Goal: Task Accomplishment & Management: Complete application form

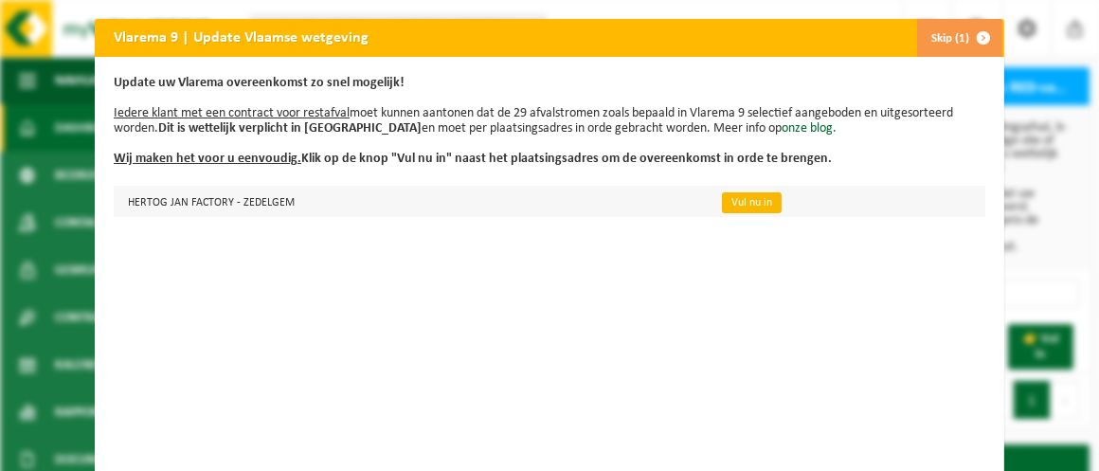
click at [733, 205] on link "Vul nu in" at bounding box center [752, 202] width 60 height 21
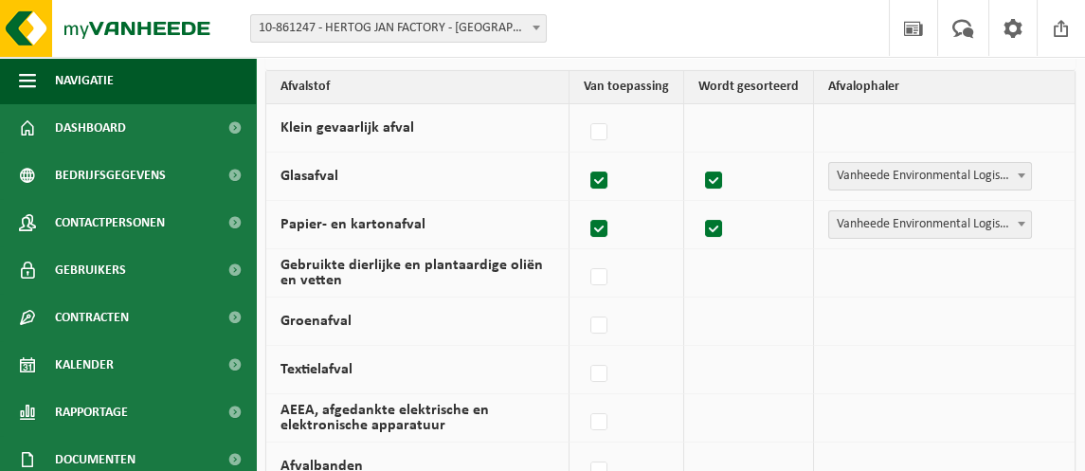
scroll to position [284, 0]
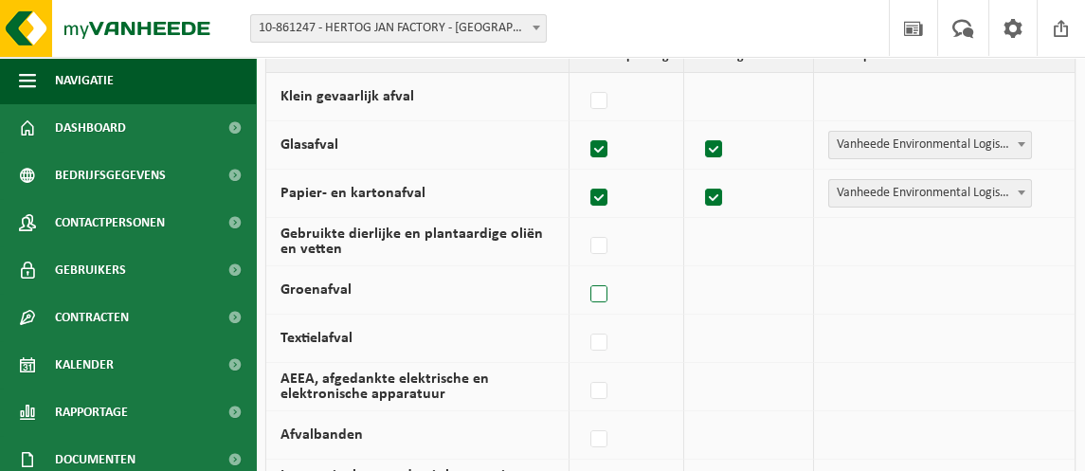
click at [605, 294] on label at bounding box center [600, 294] width 27 height 28
click at [584, 271] on input "Groenafval" at bounding box center [583, 270] width 1 height 1
checkbox input "true"
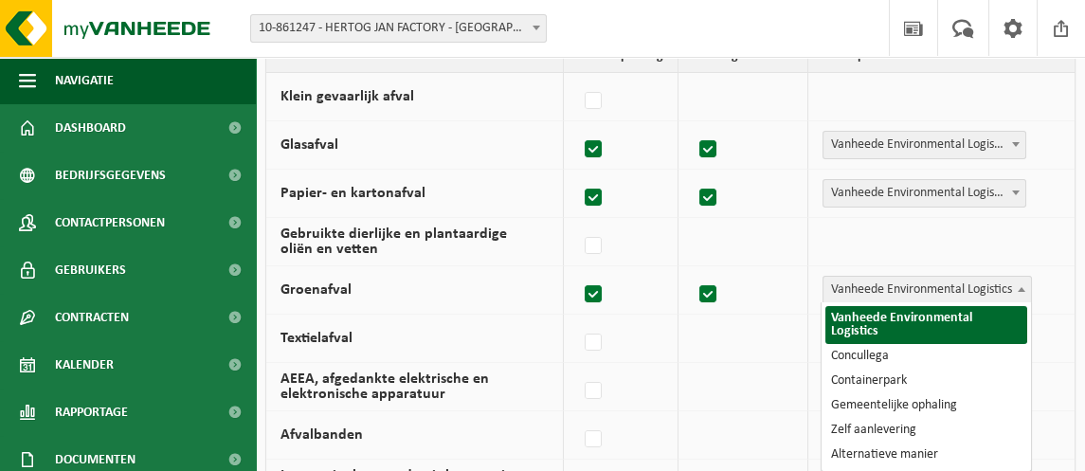
click at [1026, 286] on span at bounding box center [1021, 289] width 19 height 25
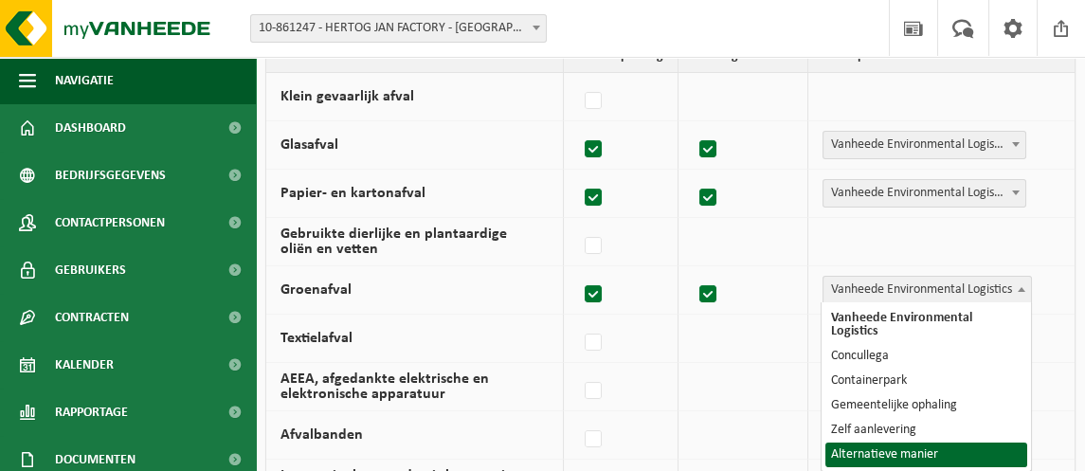
select select "Alternatieve manier"
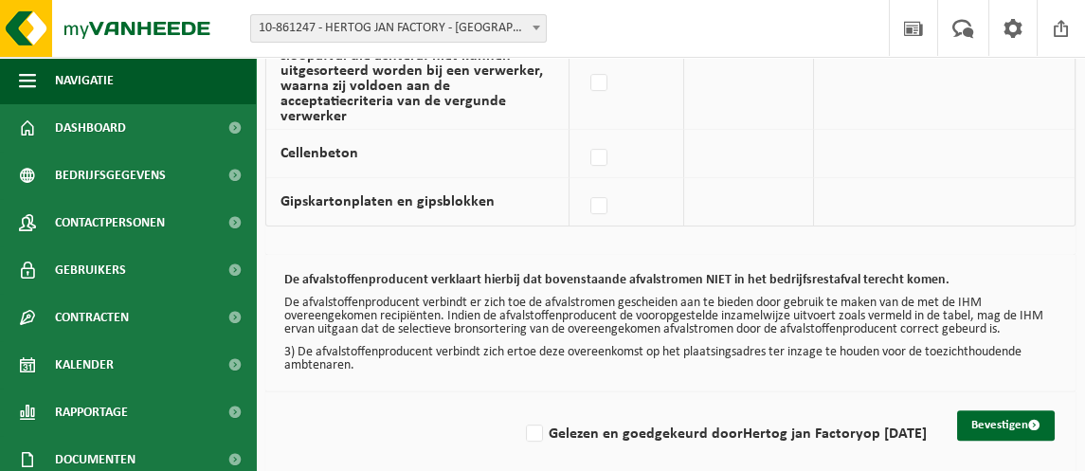
scroll to position [1614, 0]
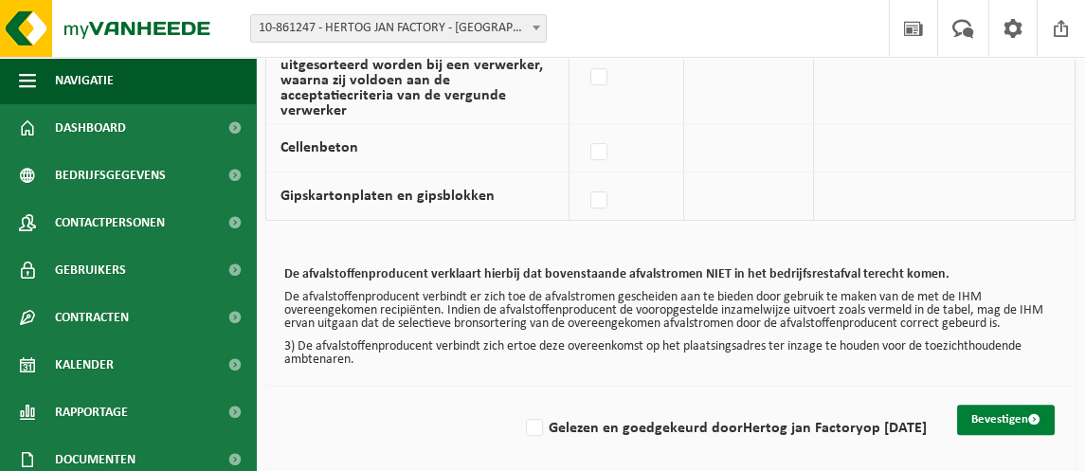
click at [997, 409] on button "Bevestigen" at bounding box center [1006, 420] width 98 height 30
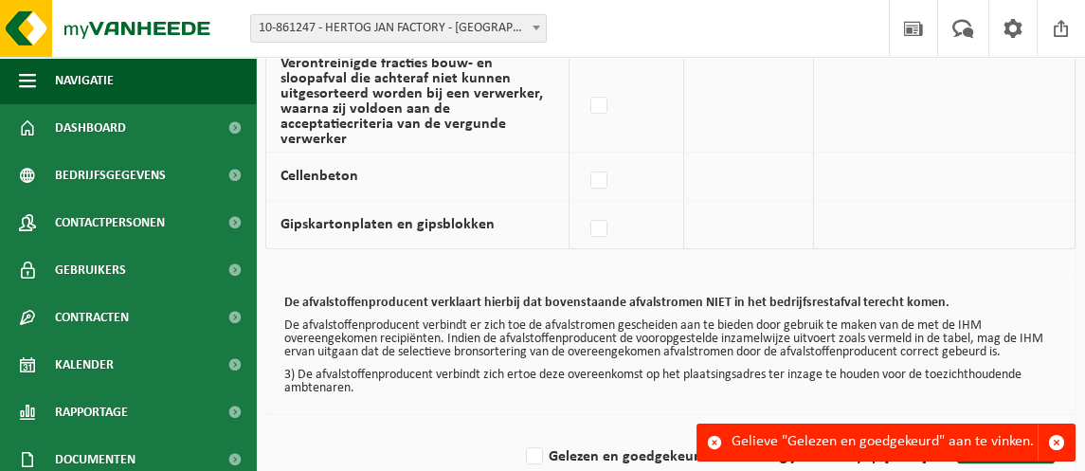
scroll to position [1614, 0]
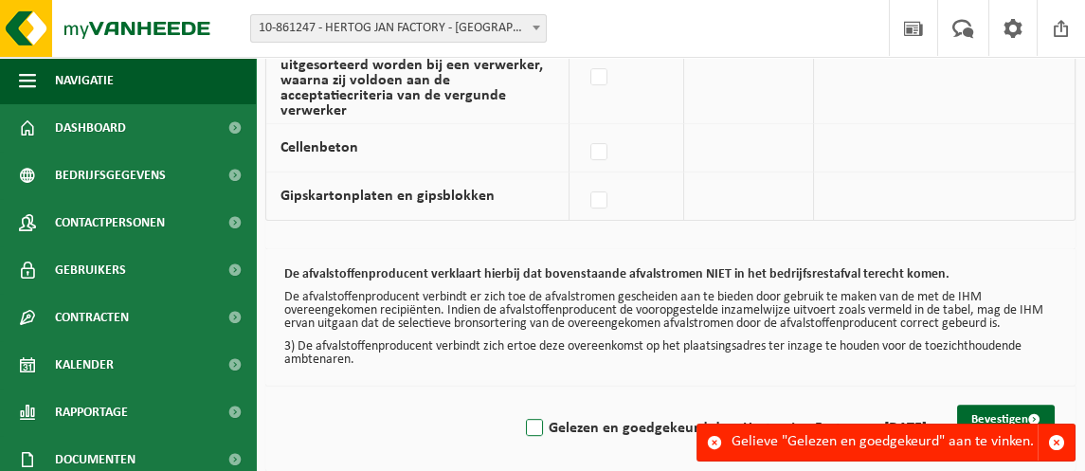
drag, startPoint x: 526, startPoint y: 413, endPoint x: 571, endPoint y: 410, distance: 45.6
click at [526, 414] on label "Gelezen en goedgekeurd door Hertog jan Factory op 29/08/25" at bounding box center [724, 428] width 405 height 28
click at [519, 405] on input "Gelezen en goedgekeurd door Hertog jan Factory op 29/08/25" at bounding box center [518, 404] width 1 height 1
checkbox input "true"
click at [1000, 405] on button "Bevestigen" at bounding box center [1006, 420] width 98 height 30
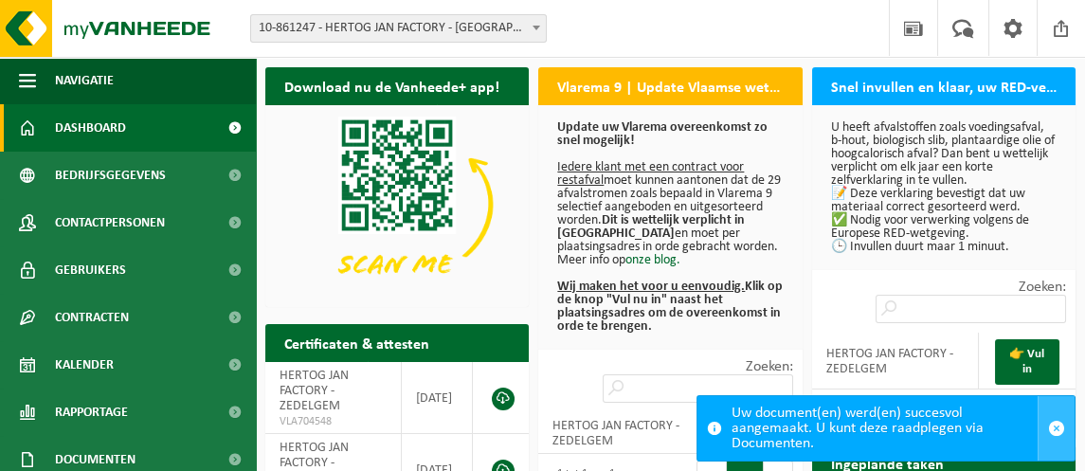
click at [1056, 429] on span "button" at bounding box center [1056, 428] width 17 height 17
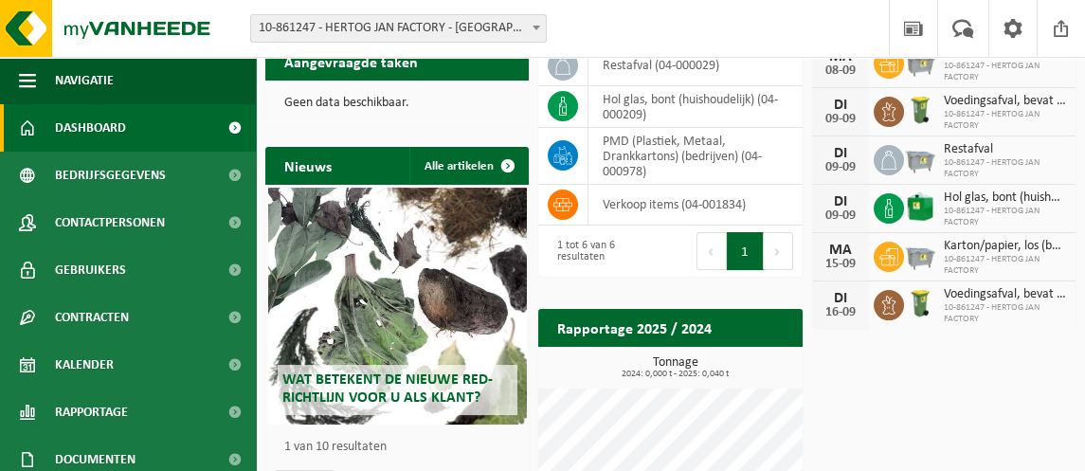
scroll to position [663, 0]
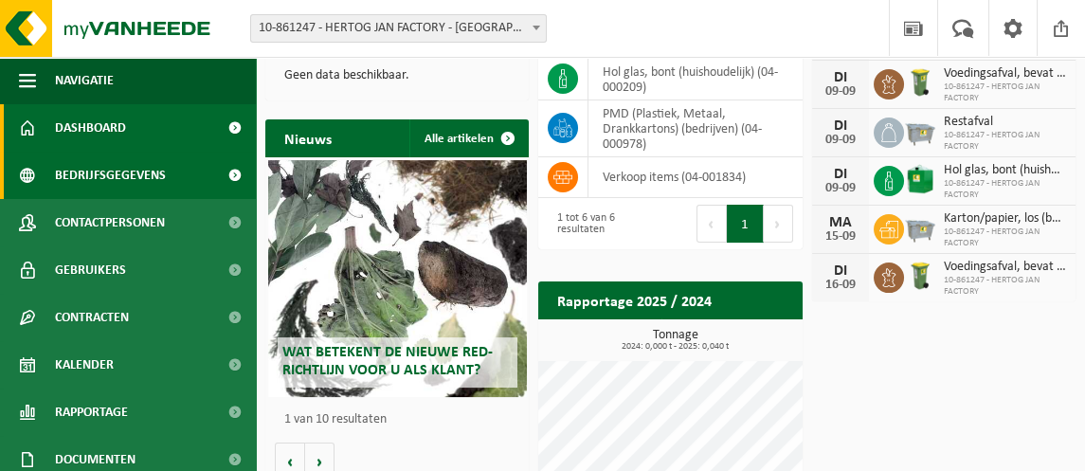
click at [140, 182] on span "Bedrijfsgegevens" at bounding box center [110, 175] width 111 height 47
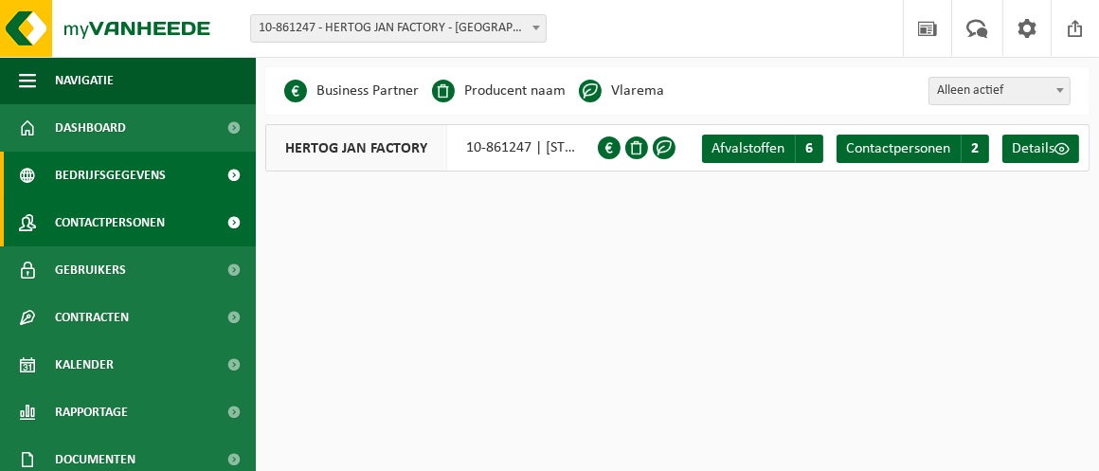
click at [135, 226] on span "Contactpersonen" at bounding box center [110, 222] width 110 height 47
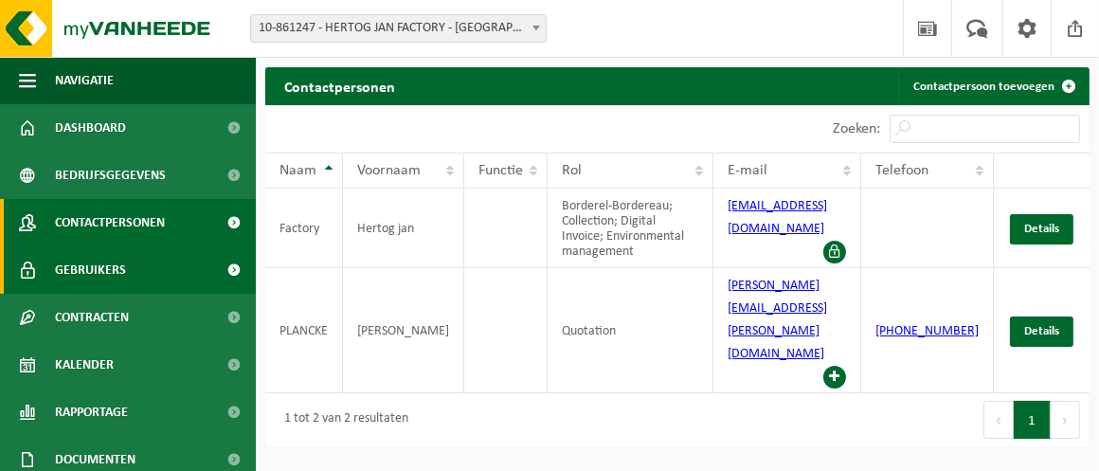
click at [121, 277] on span "Gebruikers" at bounding box center [90, 269] width 71 height 47
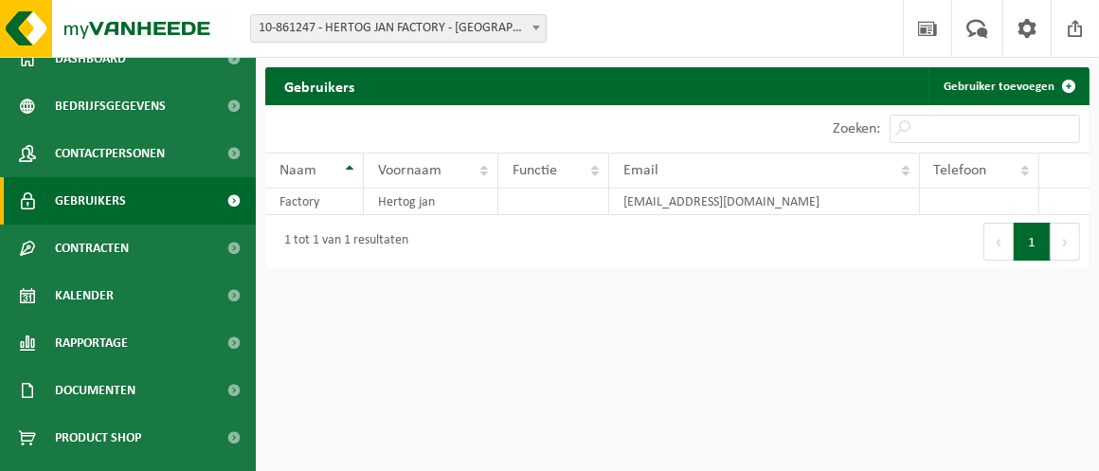
scroll to position [95, 0]
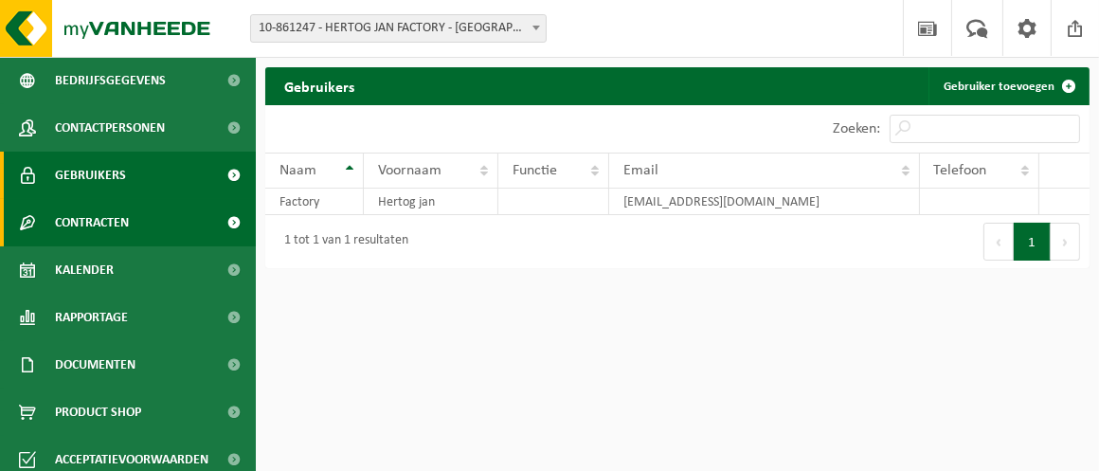
click at [114, 226] on span "Contracten" at bounding box center [92, 222] width 74 height 47
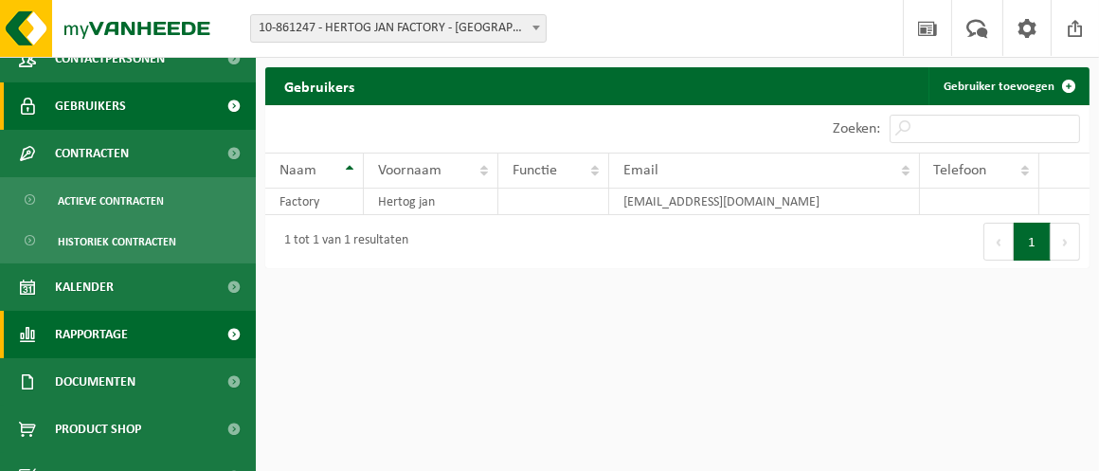
scroll to position [192, 0]
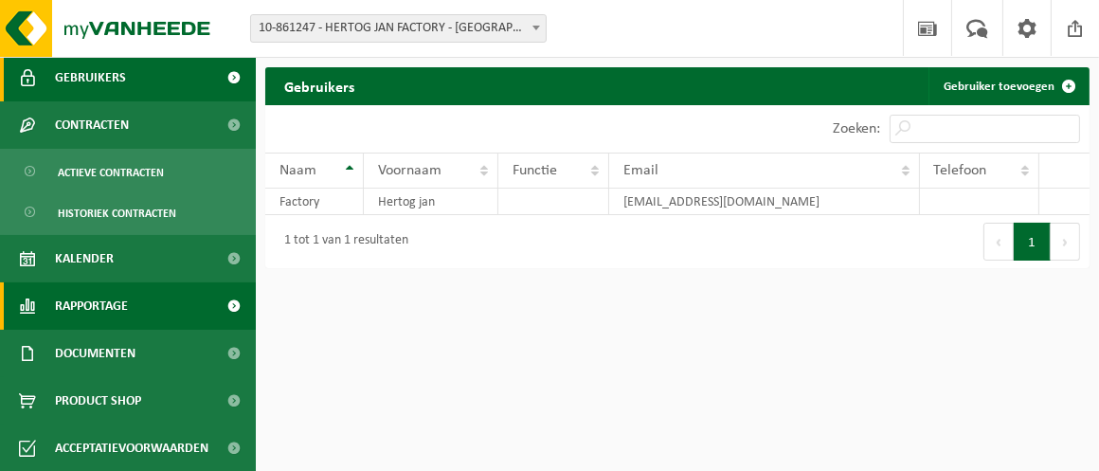
click at [98, 305] on span "Rapportage" at bounding box center [91, 305] width 73 height 47
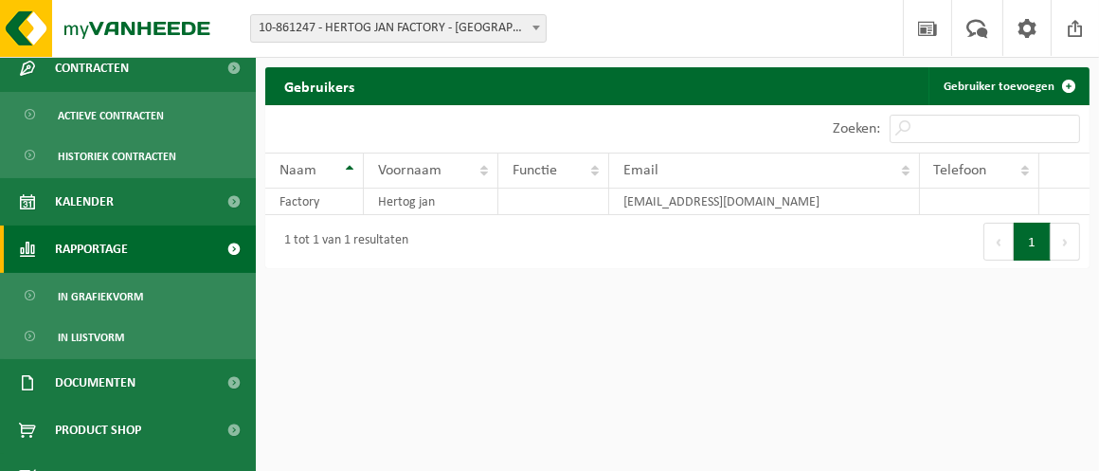
scroll to position [279, 0]
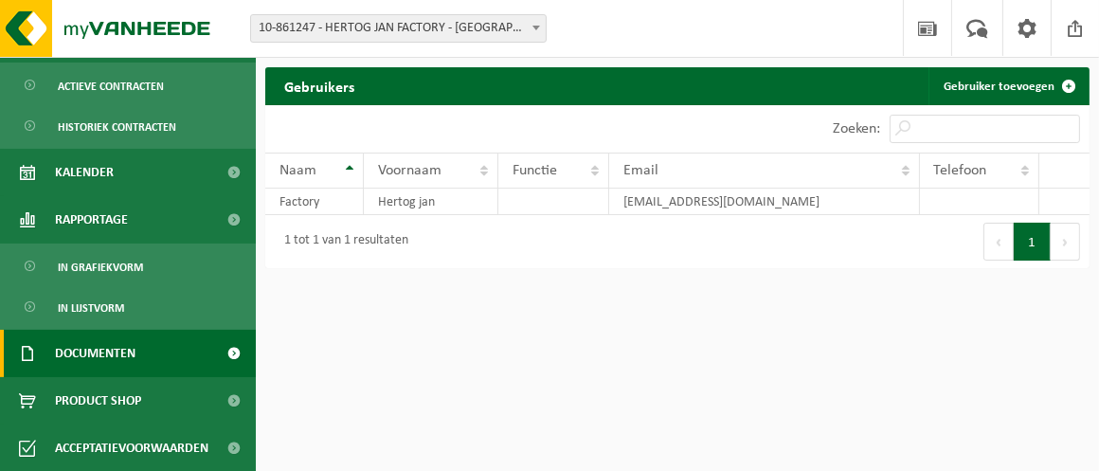
click at [102, 350] on span "Documenten" at bounding box center [95, 353] width 81 height 47
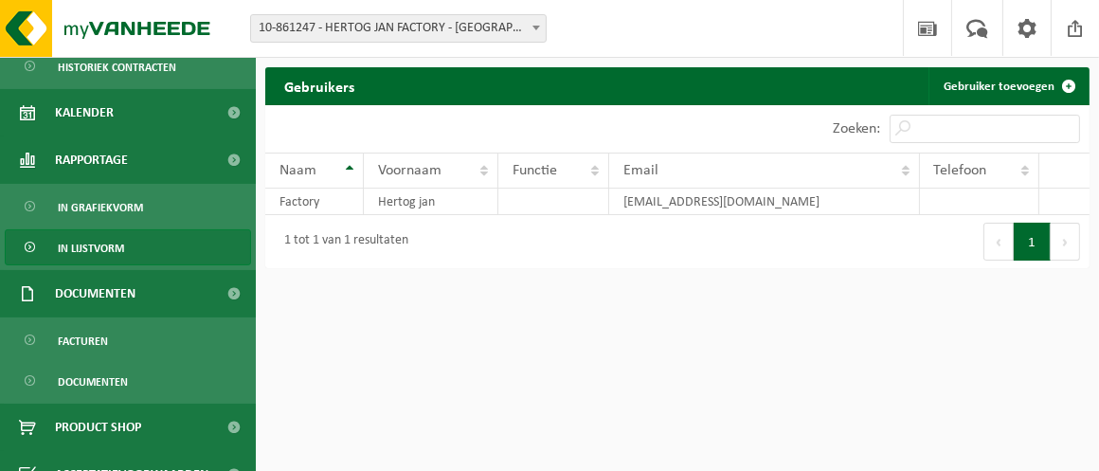
scroll to position [365, 0]
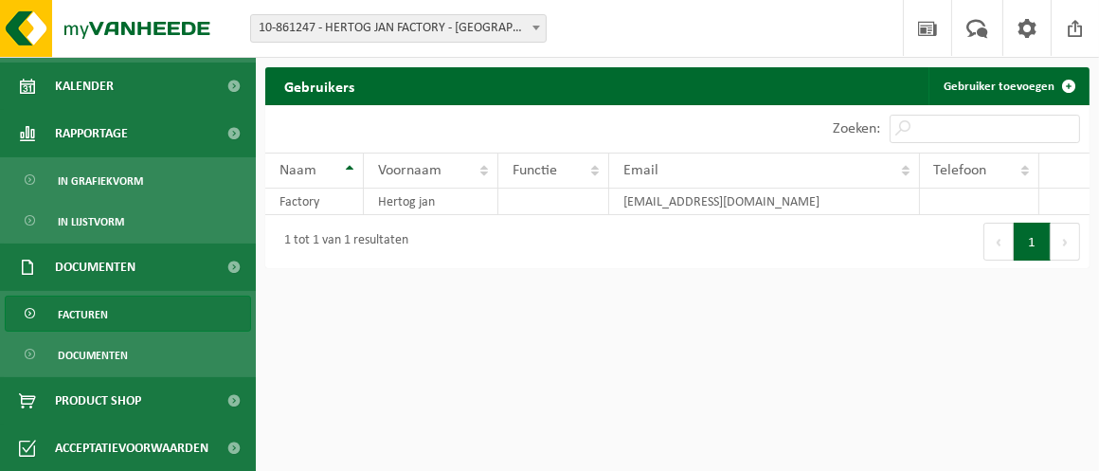
click at [106, 314] on span "Facturen" at bounding box center [83, 315] width 50 height 36
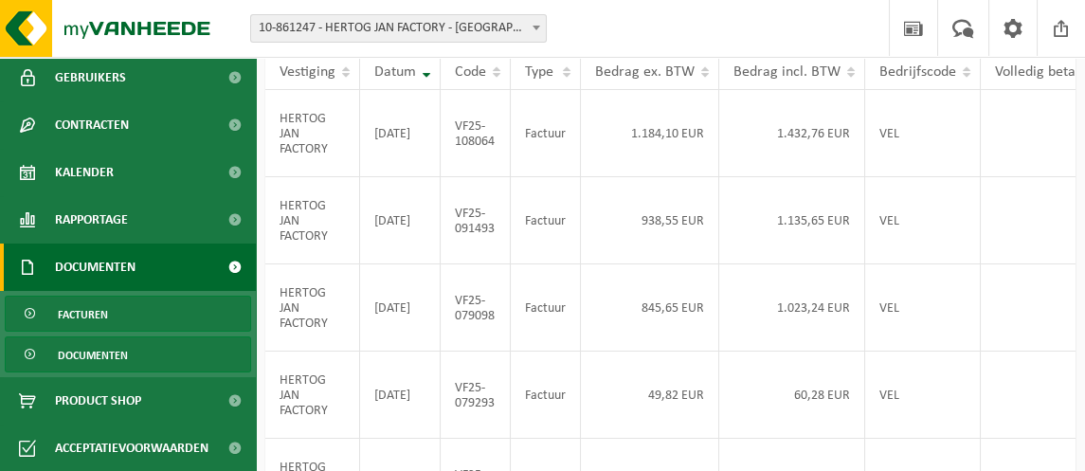
scroll to position [190, 0]
